Goal: Check status

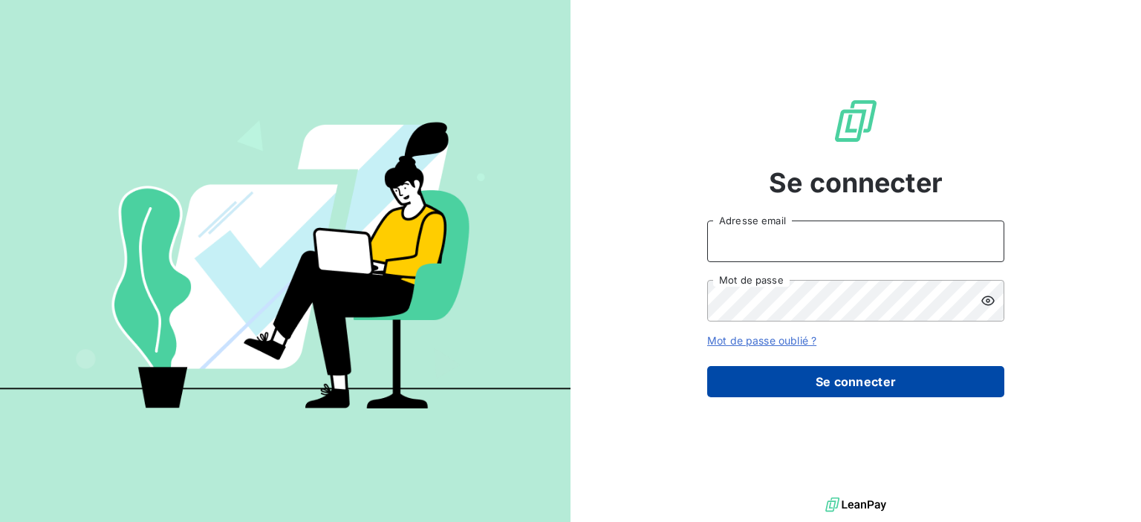
type input "[PERSON_NAME][EMAIL_ADDRESS][DOMAIN_NAME]"
click at [829, 374] on button "Se connecter" at bounding box center [855, 381] width 297 height 31
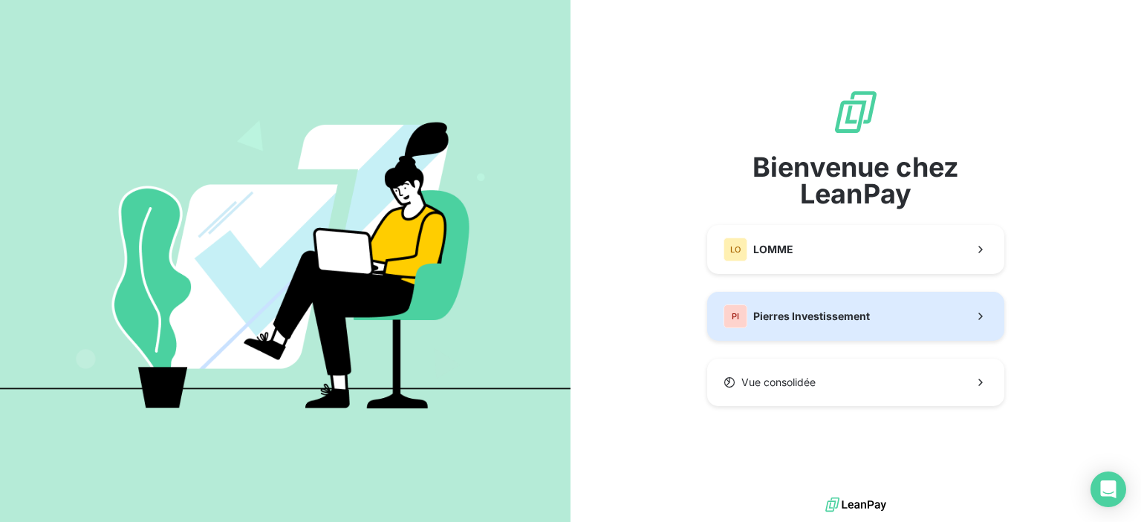
drag, startPoint x: 818, startPoint y: 310, endPoint x: 780, endPoint y: 306, distance: 37.3
click at [780, 306] on div "PI Pierres Investissement" at bounding box center [796, 316] width 146 height 24
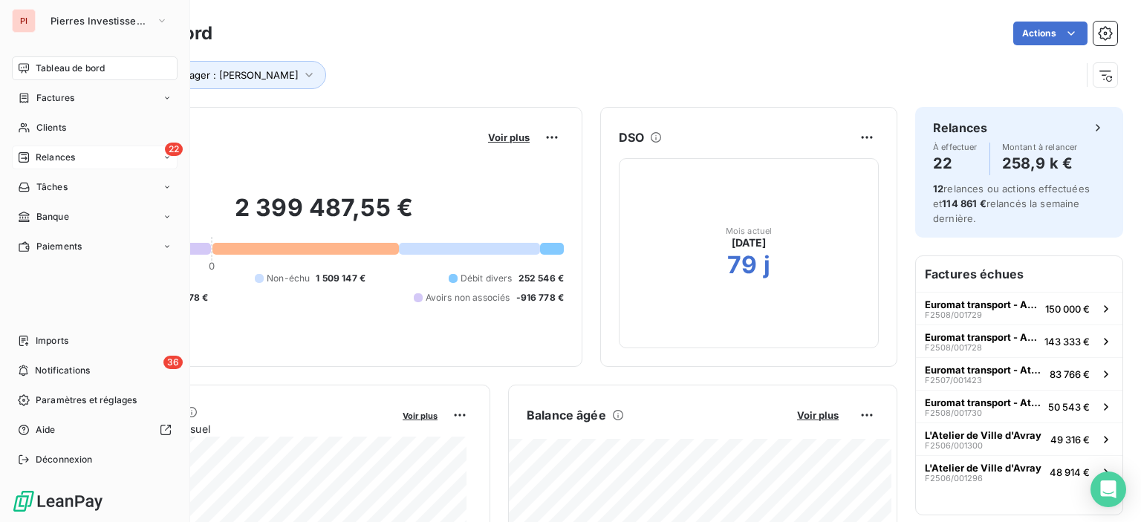
click at [128, 160] on div "22 Relances" at bounding box center [95, 158] width 166 height 24
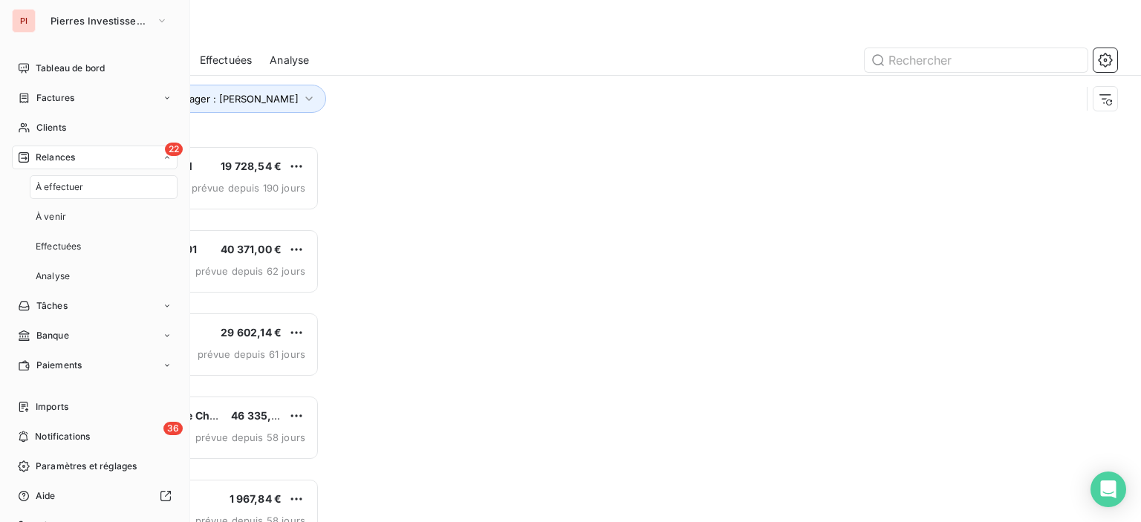
scroll to position [365, 236]
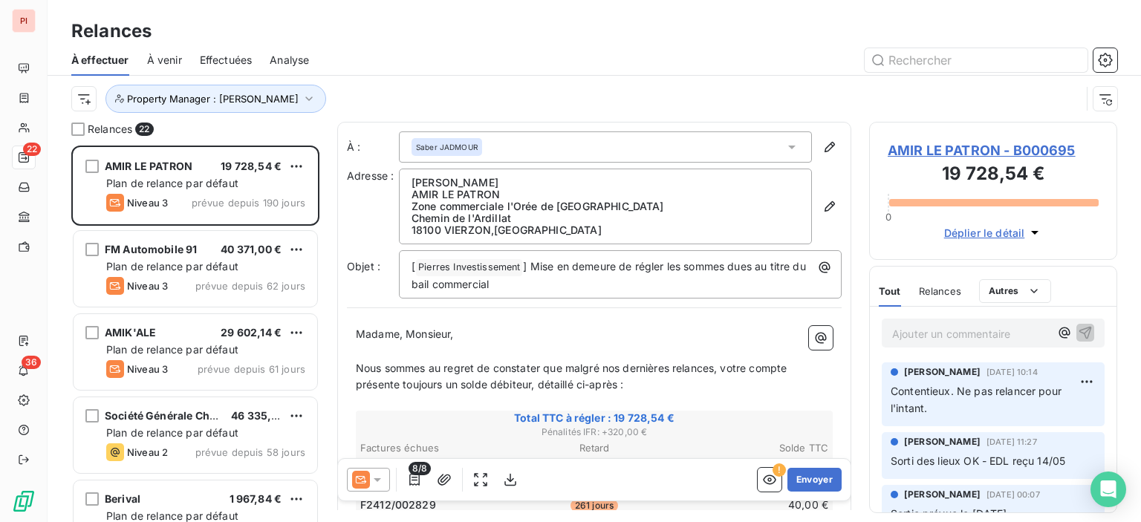
click at [574, 33] on div "Relances" at bounding box center [594, 31] width 1093 height 27
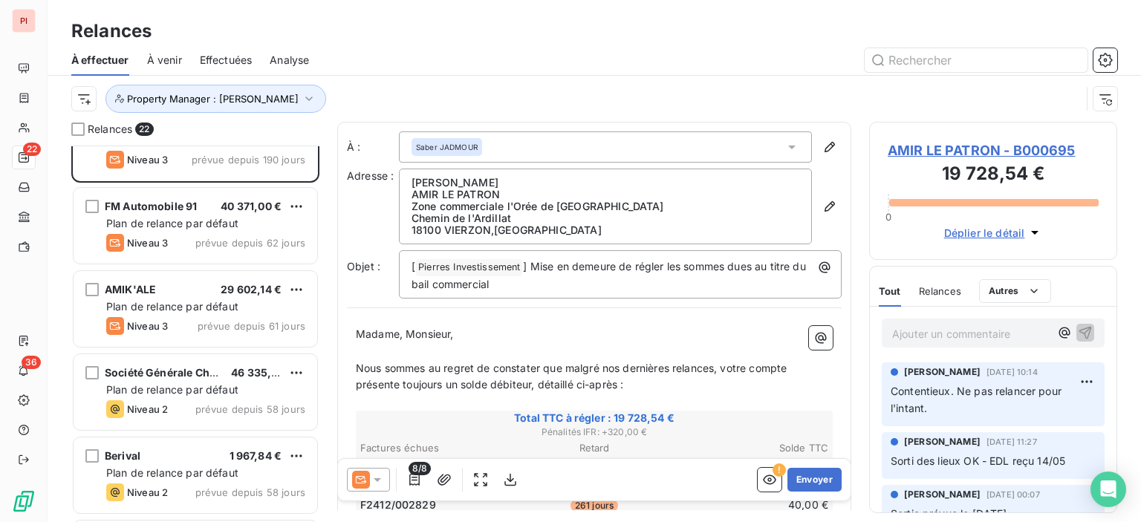
scroll to position [0, 0]
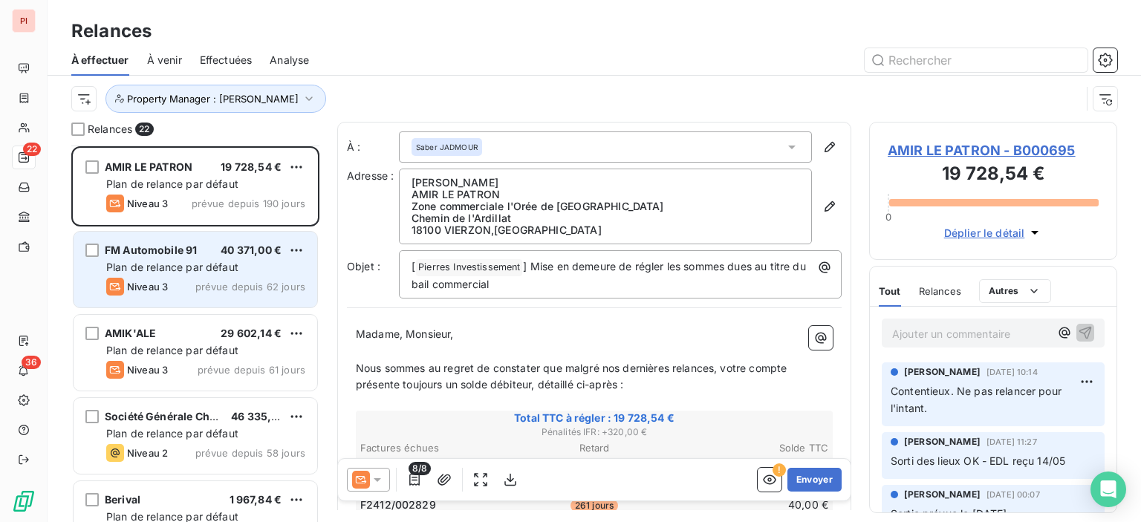
click at [175, 255] on span "FM Automobile 91" at bounding box center [151, 250] width 92 height 13
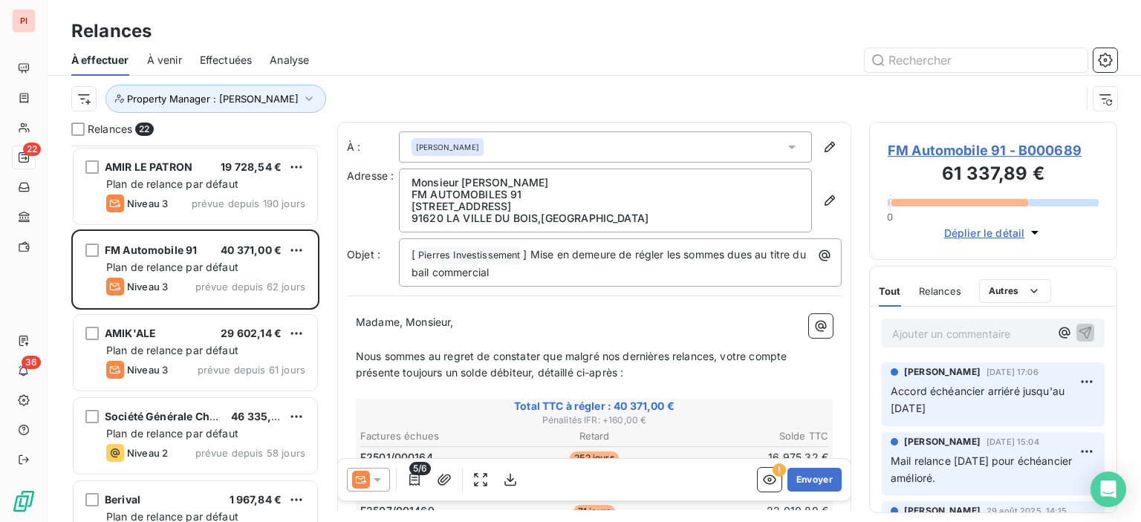
click at [990, 336] on p "Ajouter un commentaire ﻿" at bounding box center [970, 334] width 157 height 19
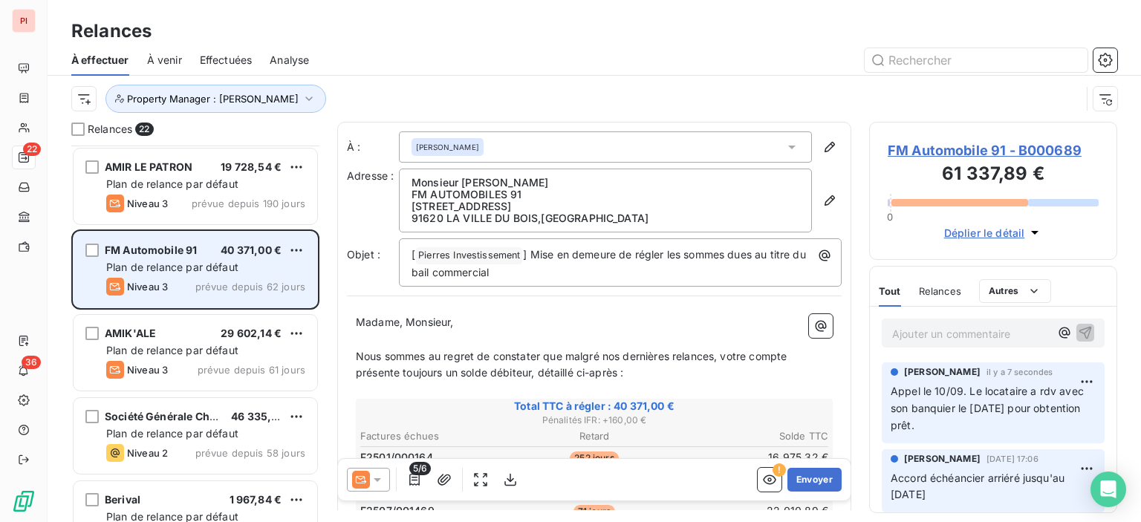
click at [206, 272] on span "Plan de relance par défaut" at bounding box center [172, 267] width 132 height 13
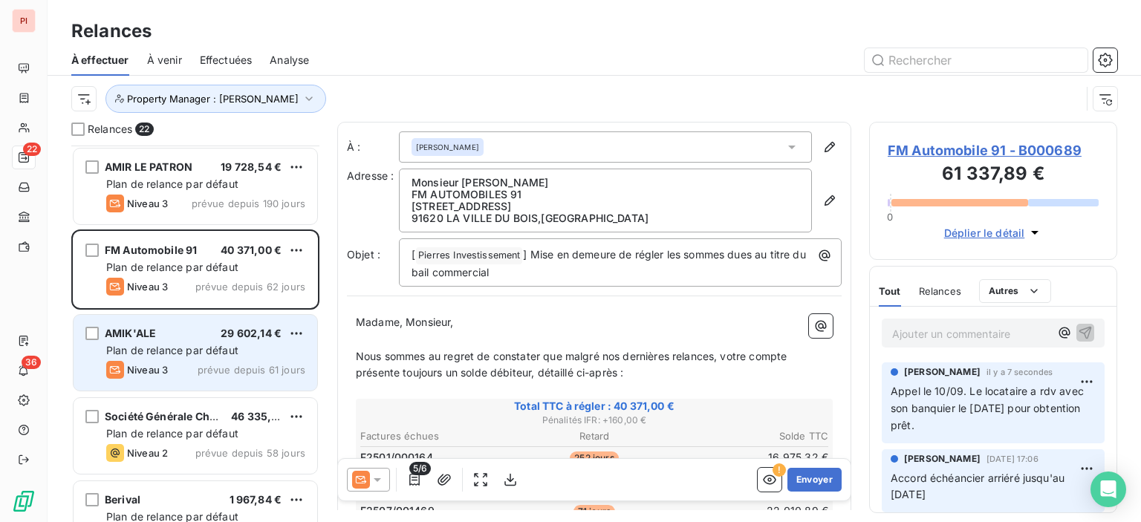
click at [211, 355] on span "Plan de relance par défaut" at bounding box center [172, 350] width 132 height 13
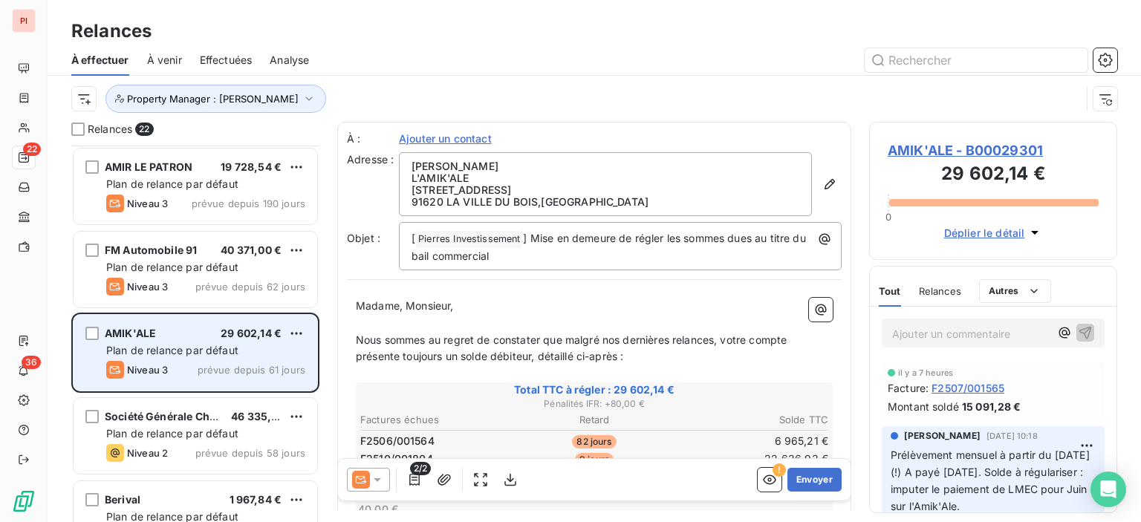
click at [158, 327] on div "AMIK'ALE 29 602,14 €" at bounding box center [205, 333] width 199 height 13
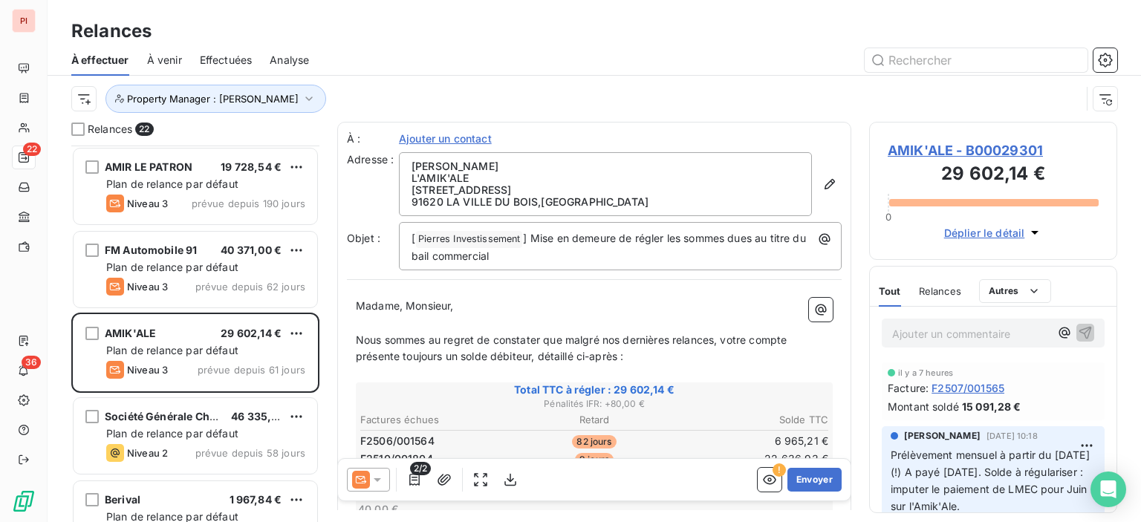
click at [965, 154] on span "AMIK'ALE - B00029301" at bounding box center [992, 150] width 211 height 20
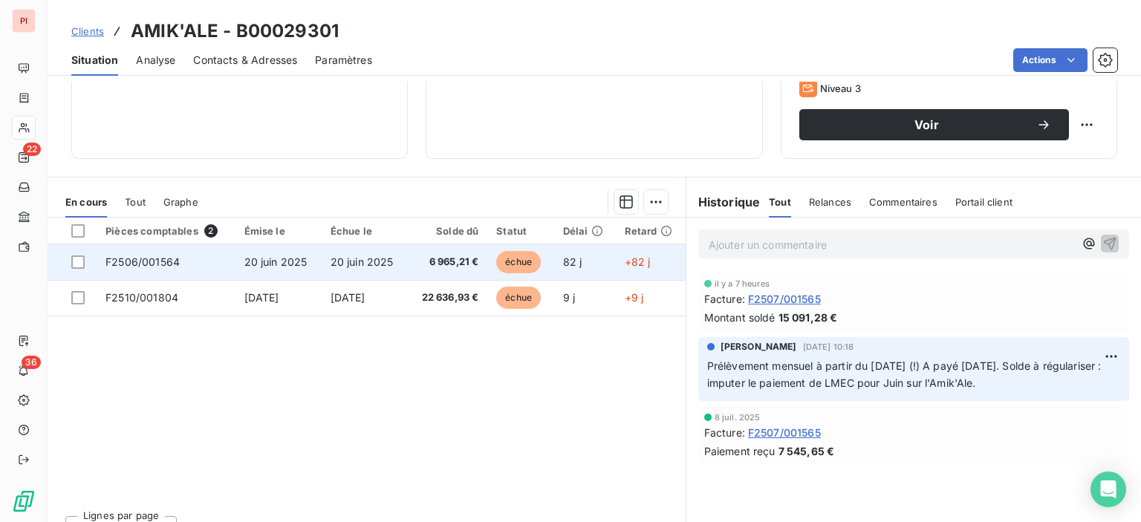
scroll to position [261, 0]
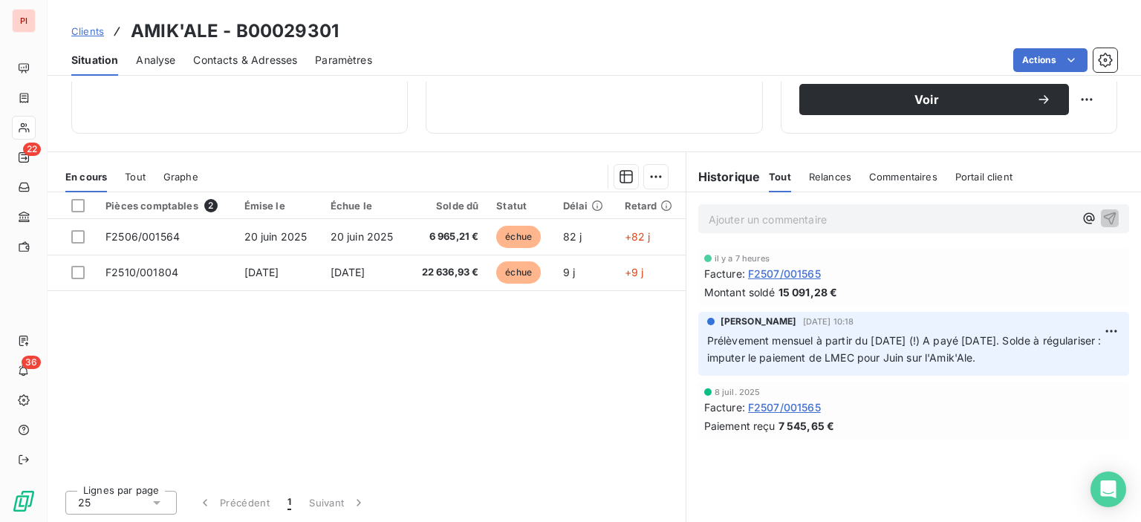
click at [345, 350] on div "Pièces comptables 2 Émise le Échue le Solde dû Statut Délai Retard F2506/001564…" at bounding box center [367, 335] width 638 height 286
drag, startPoint x: 456, startPoint y: 0, endPoint x: 368, endPoint y: 348, distance: 358.6
click at [373, 357] on div "Pièces comptables 2 Émise le Échue le Solde dû Statut Délai Retard F2506/001564…" at bounding box center [367, 335] width 638 height 286
